Goal: Task Accomplishment & Management: Manage account settings

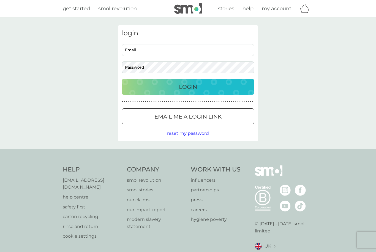
click at [195, 50] on input "Email" at bounding box center [188, 50] width 132 height 12
type input "mclelland.davina@gmail.com"
click at [216, 87] on div "Login" at bounding box center [188, 86] width 121 height 9
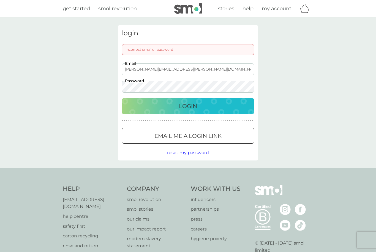
click at [220, 105] on div "Login" at bounding box center [188, 106] width 121 height 9
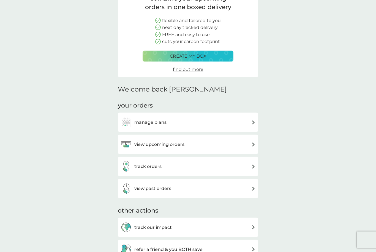
scroll to position [68, 0]
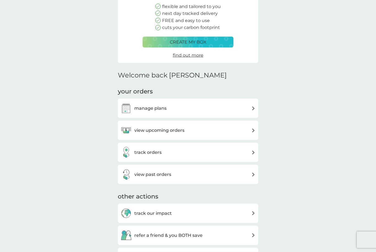
click at [246, 129] on div "view upcoming orders" at bounding box center [188, 130] width 135 height 11
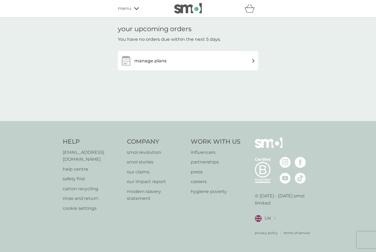
click at [245, 62] on div "manage plans" at bounding box center [188, 60] width 135 height 11
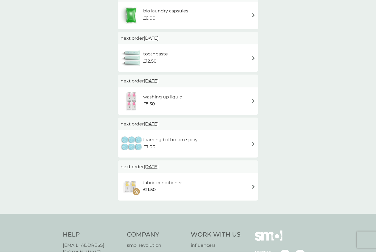
scroll to position [162, 0]
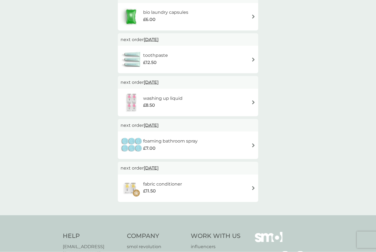
click at [245, 188] on div "fabric conditioner £11.50" at bounding box center [188, 187] width 135 height 19
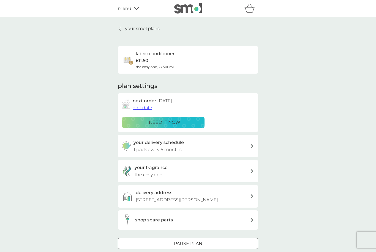
click at [173, 119] on p "i need it now" at bounding box center [164, 122] width 34 height 7
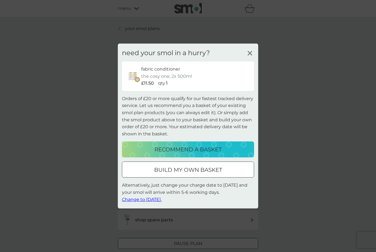
click at [155, 202] on span "Change to [DATE]." at bounding box center [142, 198] width 40 height 5
